Goal: Information Seeking & Learning: Learn about a topic

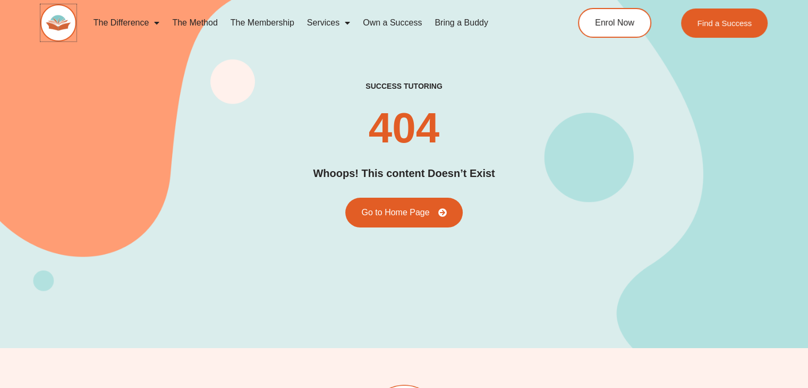
click at [69, 19] on img at bounding box center [58, 22] width 36 height 37
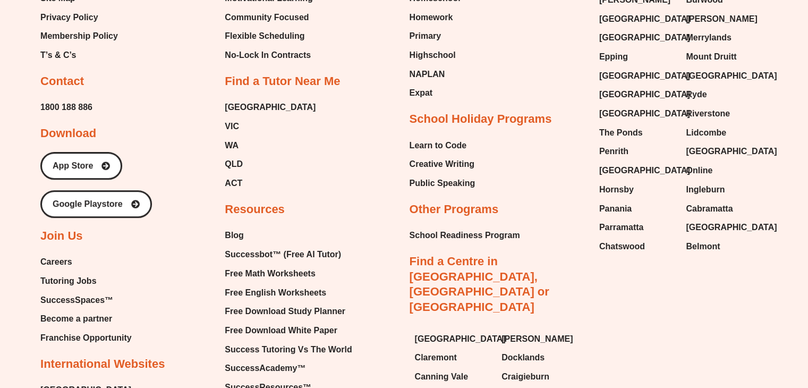
scroll to position [4499, 0]
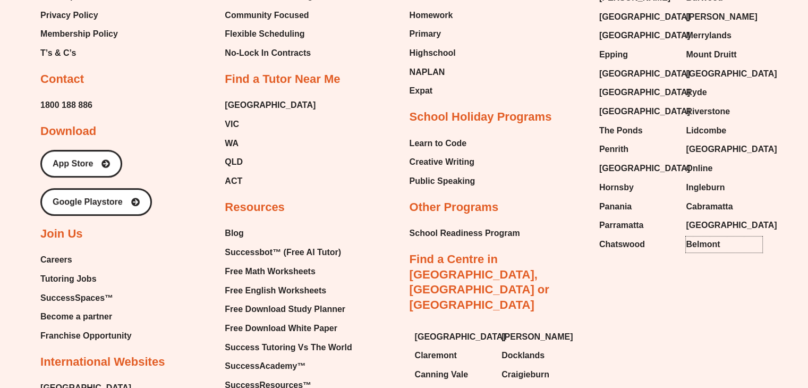
click at [697, 236] on span "Belmont" at bounding box center [703, 244] width 34 height 16
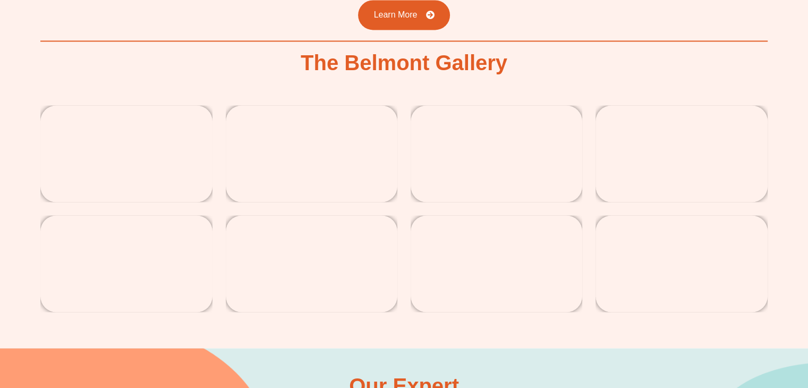
scroll to position [1803, 0]
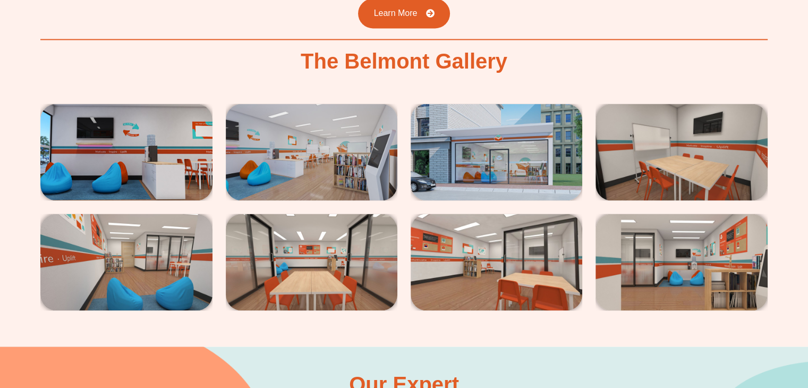
click at [171, 149] on img at bounding box center [126, 152] width 172 height 97
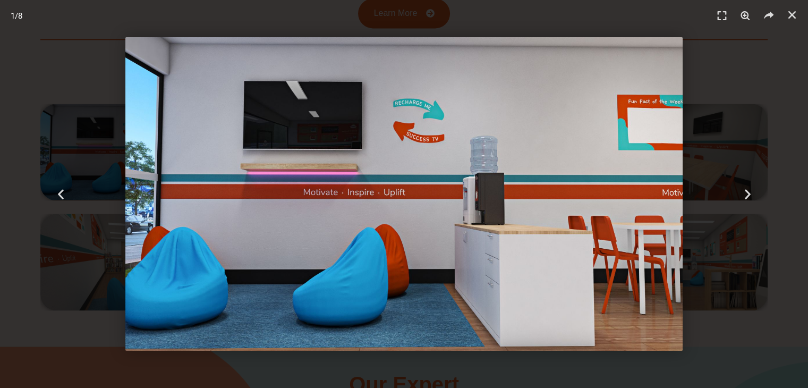
click at [745, 190] on icon "Next slide" at bounding box center [746, 193] width 13 height 13
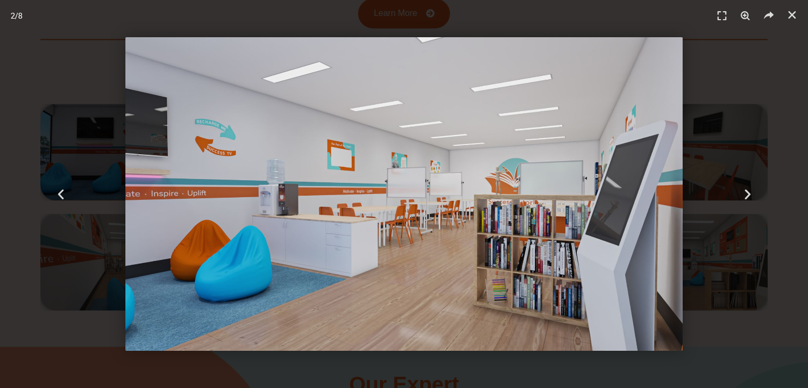
click at [745, 190] on icon "Next slide" at bounding box center [746, 193] width 13 height 13
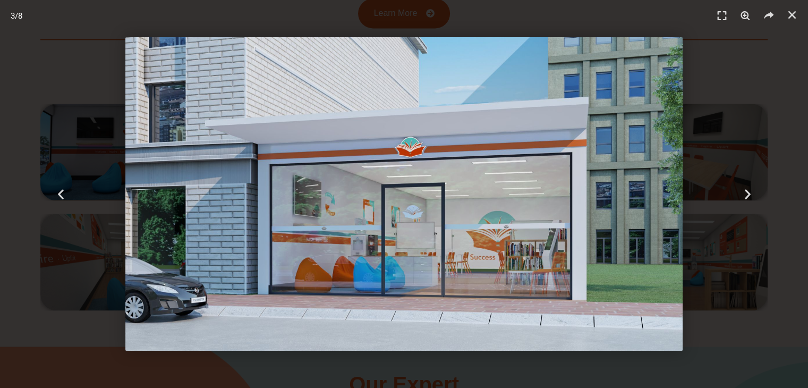
click at [745, 190] on icon "Next slide" at bounding box center [746, 193] width 13 height 13
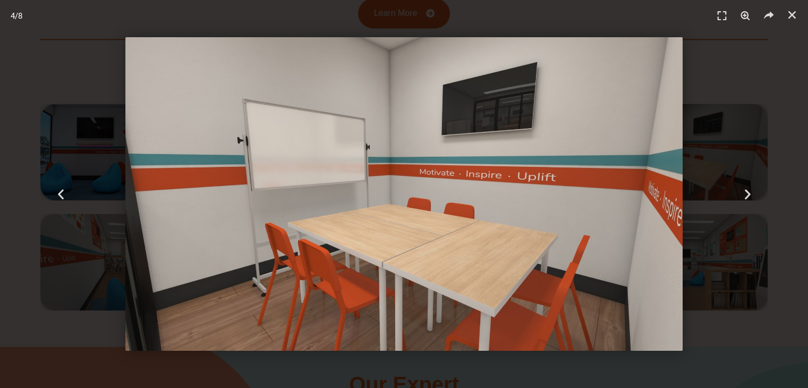
click at [745, 190] on icon "Next slide" at bounding box center [746, 193] width 13 height 13
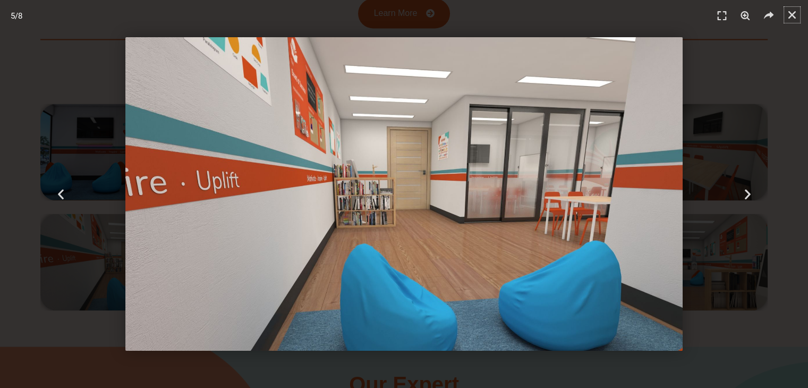
click at [790, 16] on icon "Close (Esc)" at bounding box center [791, 15] width 11 height 11
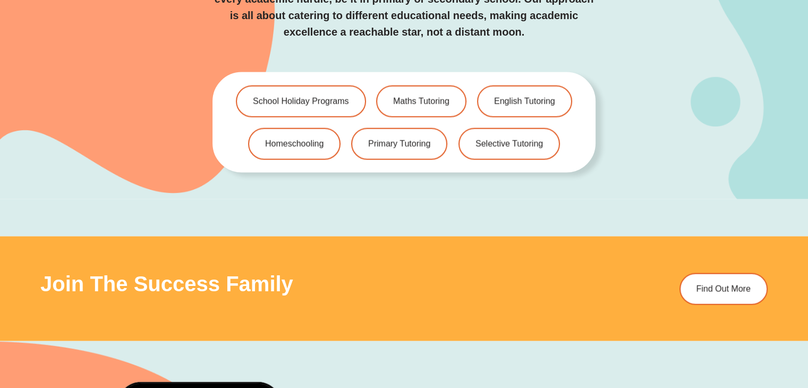
scroll to position [2262, 0]
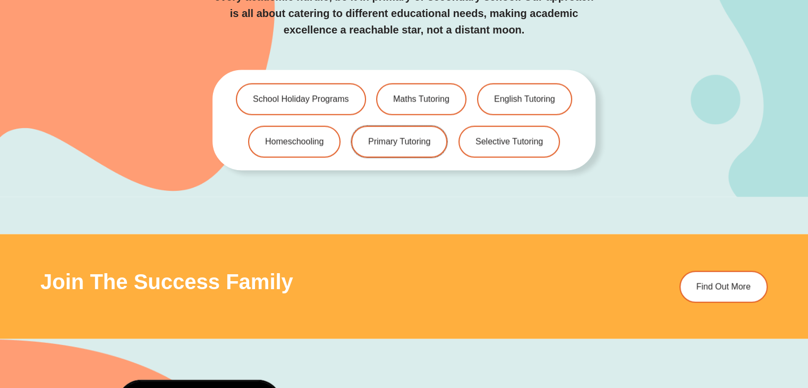
click at [401, 132] on link "Primary Tutoring" at bounding box center [399, 142] width 96 height 32
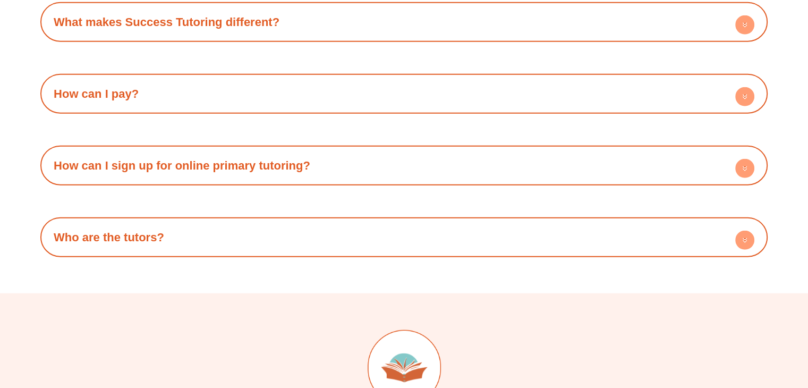
scroll to position [2596, 0]
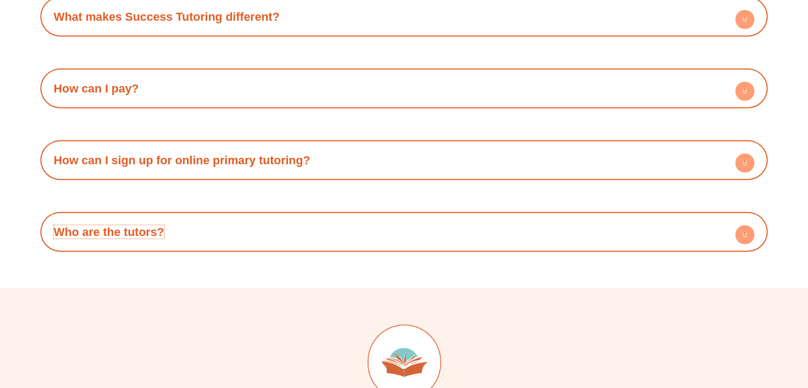
click at [160, 226] on link "Who are the tutors?" at bounding box center [109, 231] width 110 height 13
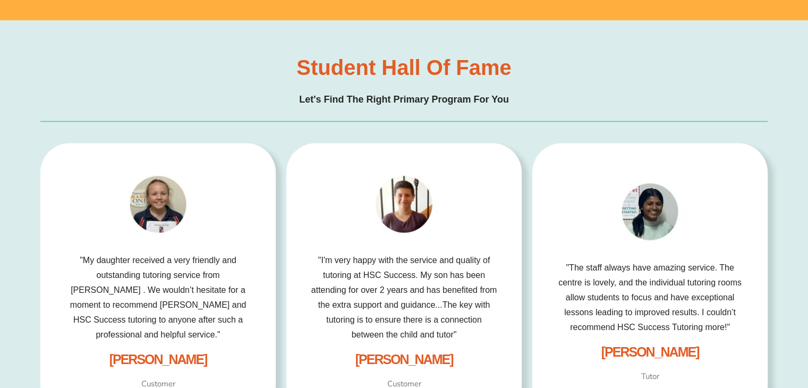
scroll to position [1747, 0]
